Goal: Ask a question

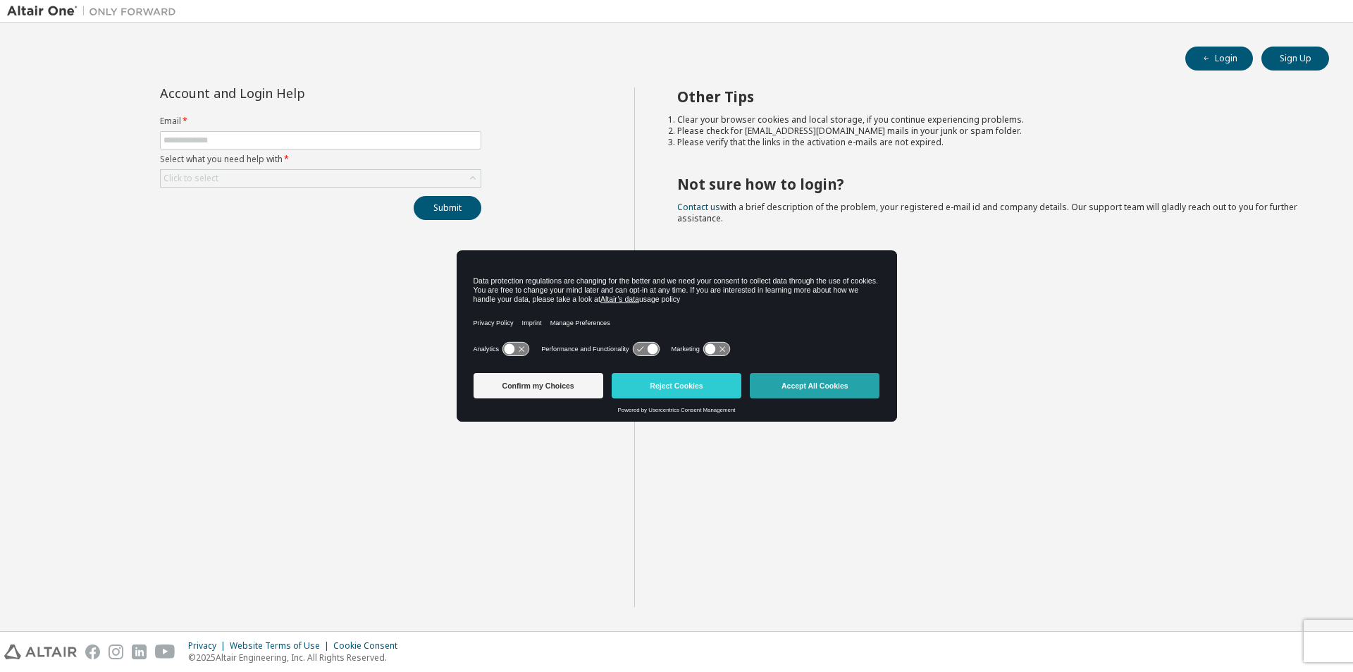
click at [810, 378] on button "Accept All Cookies" at bounding box center [815, 385] width 130 height 25
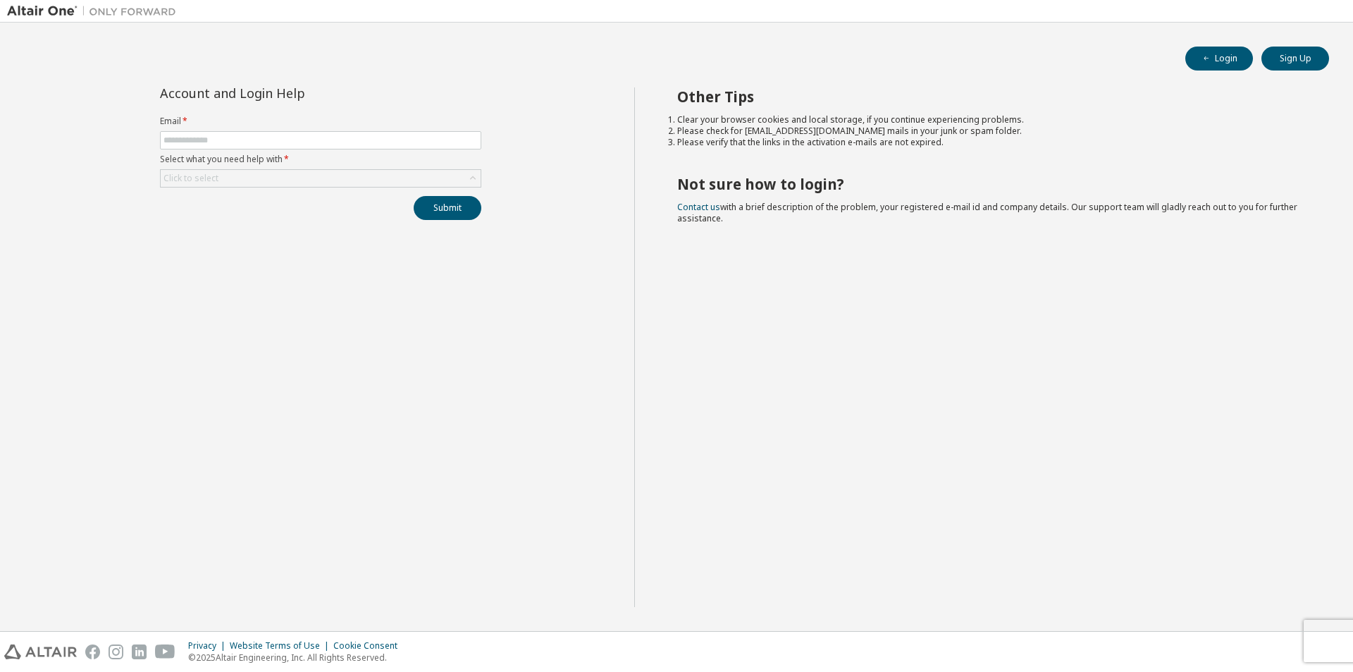
click at [362, 127] on form "Email * Select what you need help with * Click to select" at bounding box center [320, 152] width 321 height 72
click at [357, 144] on input "text" at bounding box center [321, 140] width 314 height 11
type input "**********"
click at [437, 182] on div "Click to select" at bounding box center [321, 178] width 320 height 17
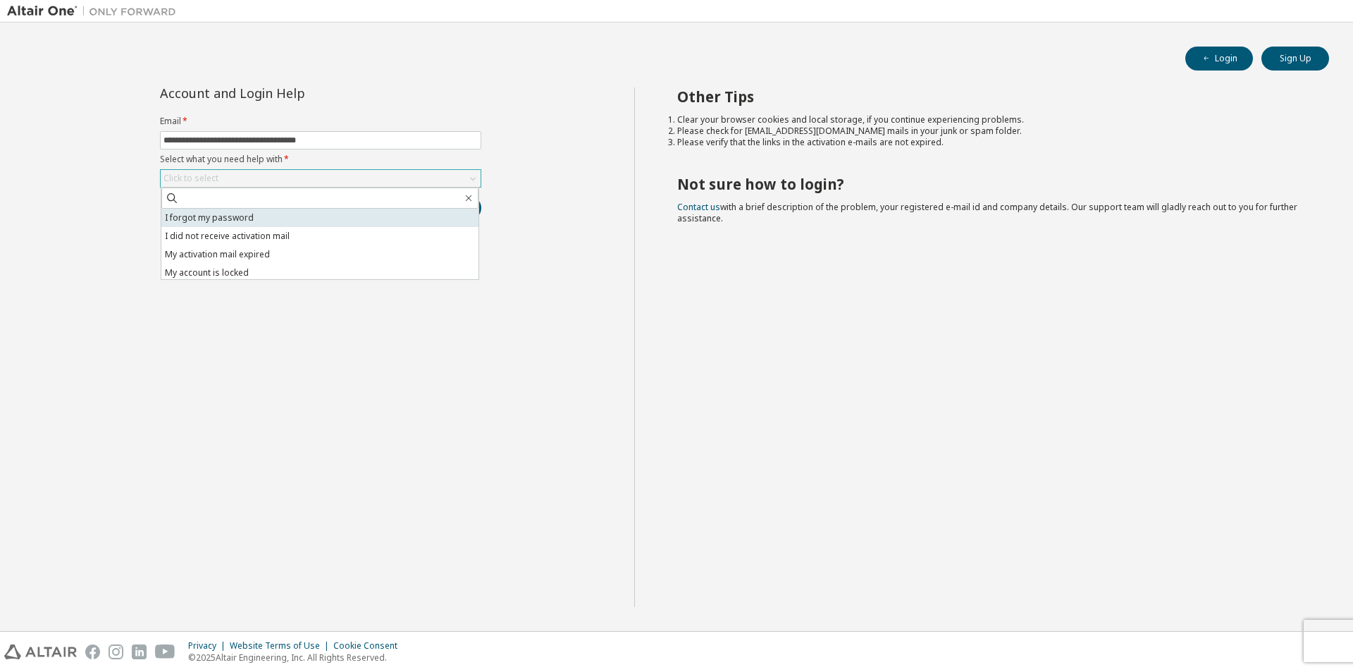
click at [362, 220] on li "I forgot my password" at bounding box center [319, 218] width 317 height 18
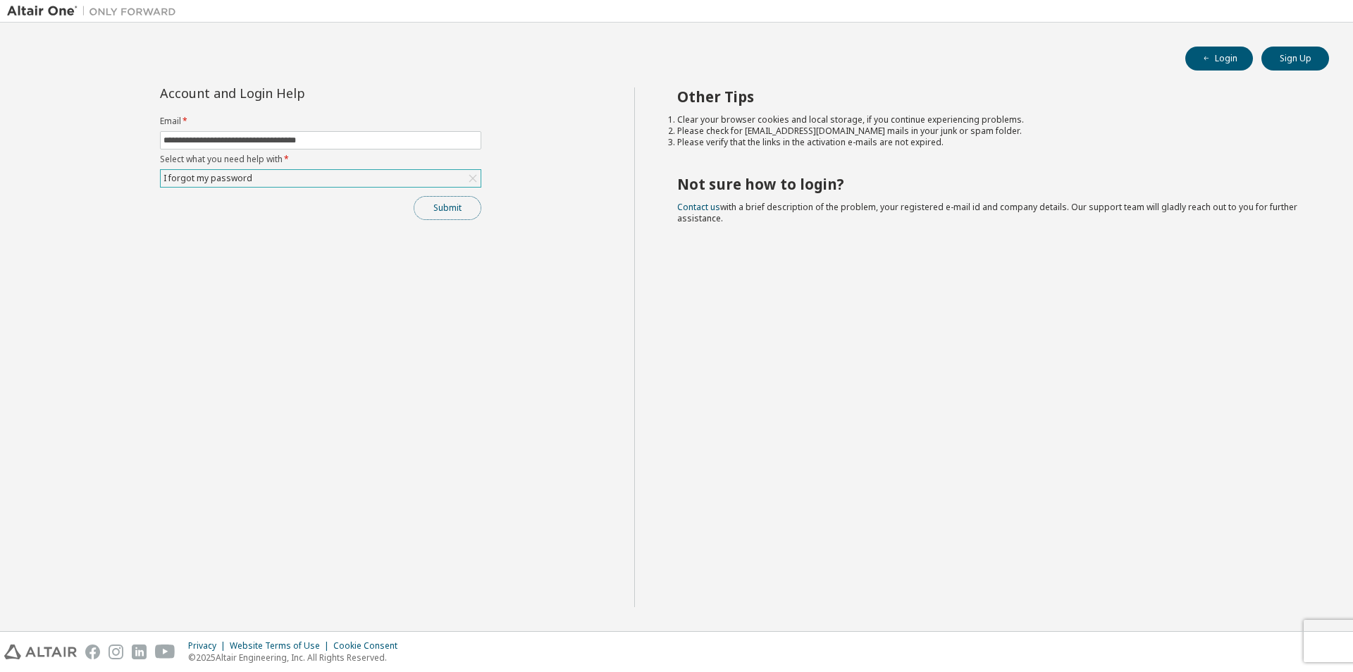
click at [462, 211] on button "Submit" at bounding box center [448, 208] width 68 height 24
